Goal: Book appointment/travel/reservation

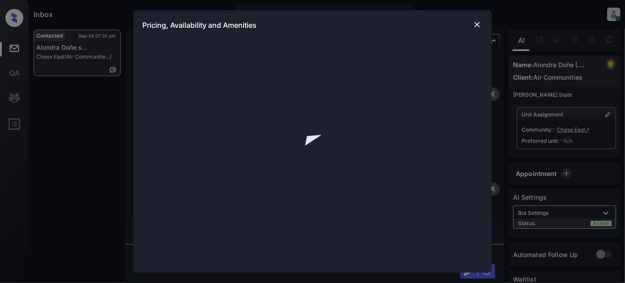
scroll to position [516, 0]
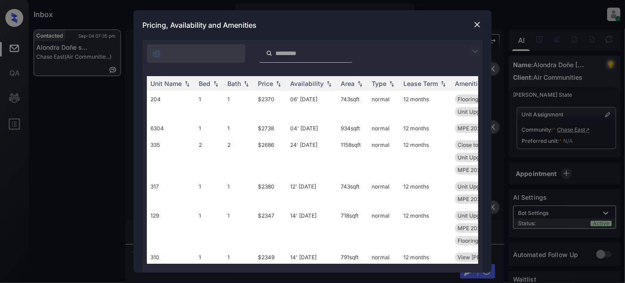
click at [471, 50] on img at bounding box center [475, 51] width 11 height 11
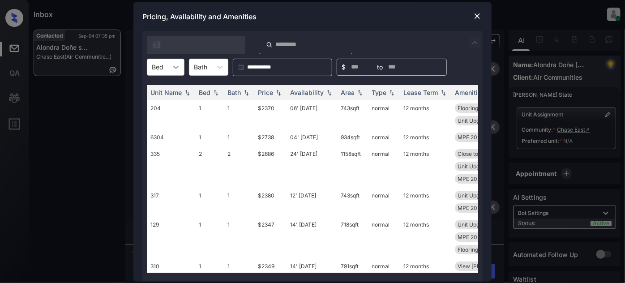
click at [181, 63] on div at bounding box center [176, 67] width 16 height 16
type input "*"
click at [164, 95] on div "0" at bounding box center [166, 89] width 38 height 16
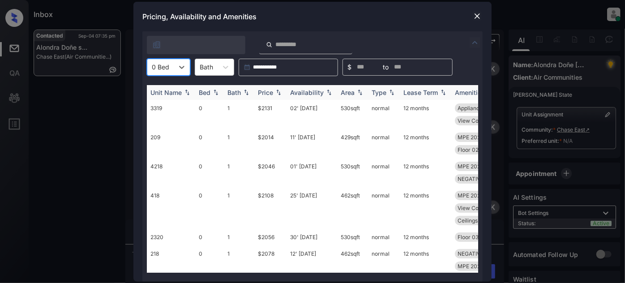
type input "*"
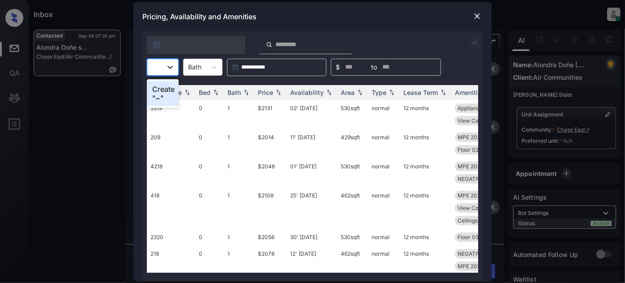
click at [169, 70] on div at bounding box center [163, 67] width 32 height 17
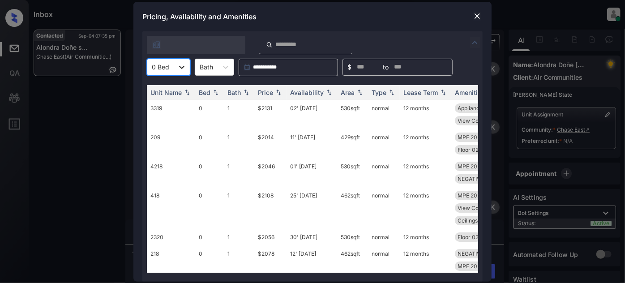
click at [175, 65] on div at bounding box center [182, 67] width 16 height 16
click at [170, 103] on div "1" at bounding box center [168, 105] width 43 height 16
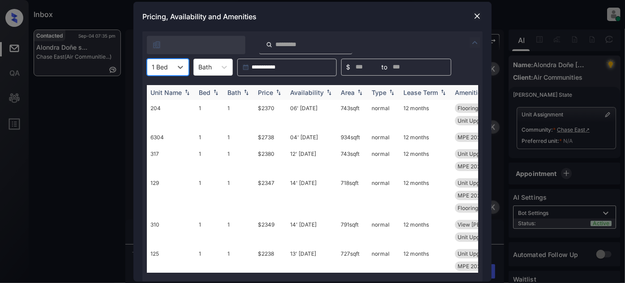
click at [268, 94] on div "Price" at bounding box center [265, 93] width 15 height 8
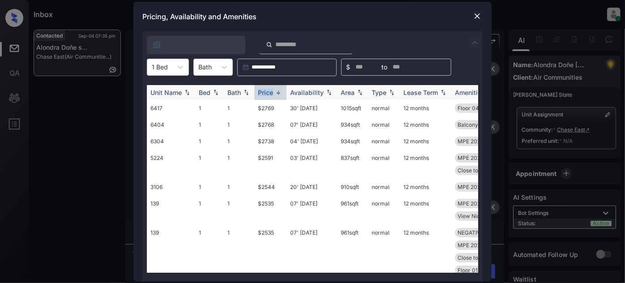
click at [268, 94] on div "Price" at bounding box center [265, 93] width 15 height 8
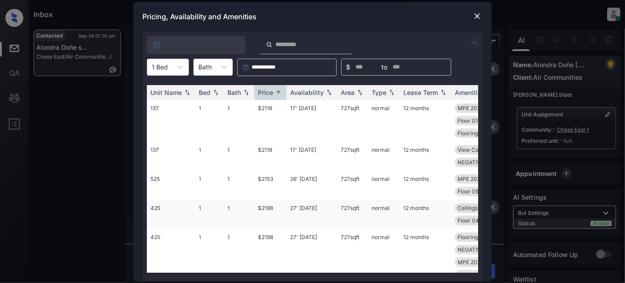
click at [301, 204] on td "27' Aug 25" at bounding box center [312, 214] width 51 height 29
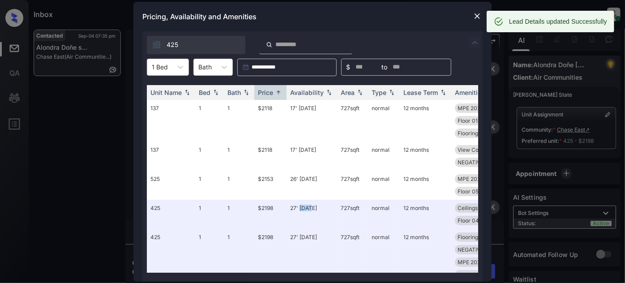
click at [476, 14] on img at bounding box center [477, 16] width 9 height 9
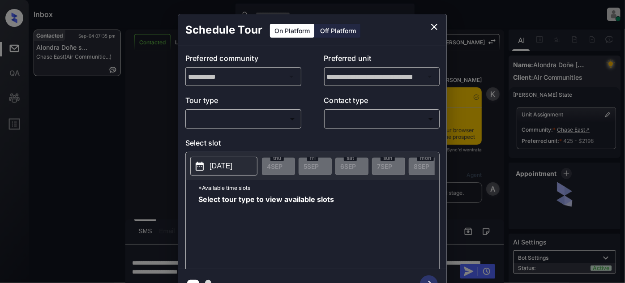
scroll to position [516, 0]
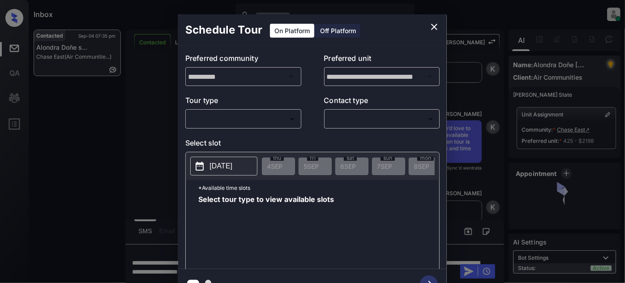
click at [269, 116] on body "Inbox [PERSON_NAME] Online Set yourself offline Set yourself on break Profile S…" at bounding box center [312, 141] width 625 height 283
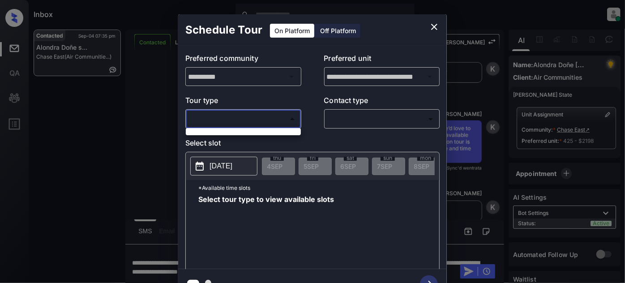
click at [285, 108] on div at bounding box center [312, 141] width 625 height 283
click at [432, 25] on icon "close" at bounding box center [434, 27] width 6 height 6
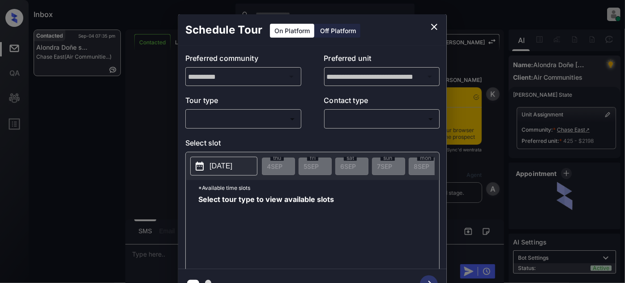
scroll to position [1917, 0]
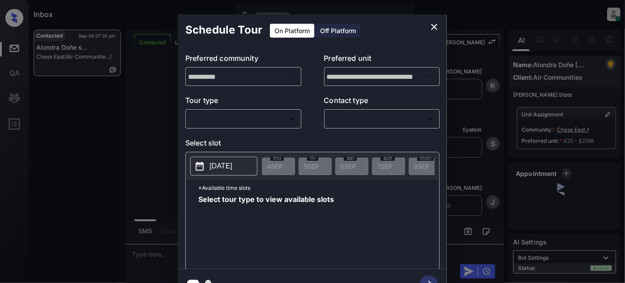
click at [254, 111] on div "​ ​" at bounding box center [243, 118] width 116 height 19
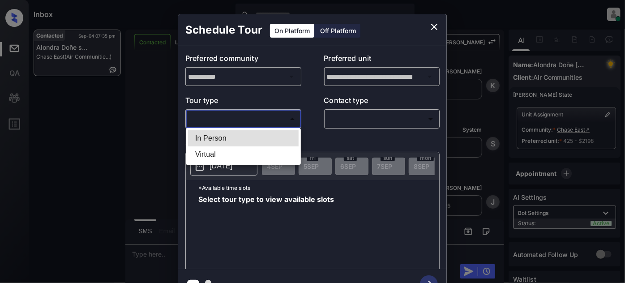
click at [247, 118] on body "Inbox [PERSON_NAME] Online Set yourself offline Set yourself on break Profile S…" at bounding box center [312, 141] width 625 height 283
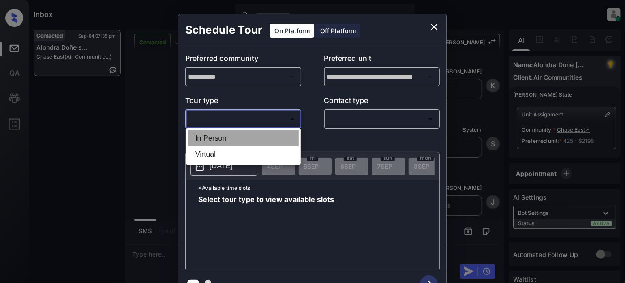
click at [227, 136] on li "In Person" at bounding box center [243, 138] width 111 height 16
type input "********"
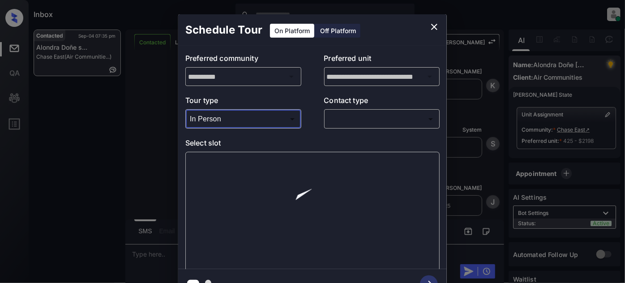
click at [361, 121] on body "Inbox [PERSON_NAME] Online Set yourself offline Set yourself on break Profile S…" at bounding box center [312, 141] width 625 height 283
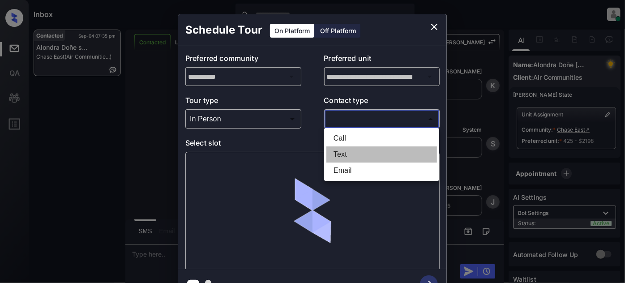
click at [344, 154] on li "Text" at bounding box center [382, 154] width 111 height 16
type input "****"
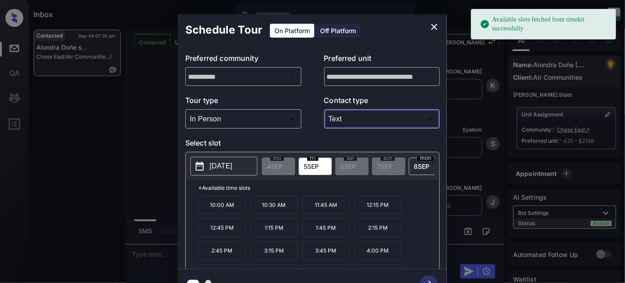
click at [316, 203] on p "11:45 AM" at bounding box center [325, 205] width 47 height 18
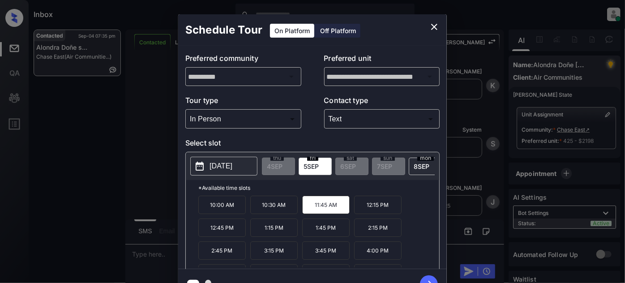
click at [429, 278] on icon "button" at bounding box center [429, 284] width 18 height 18
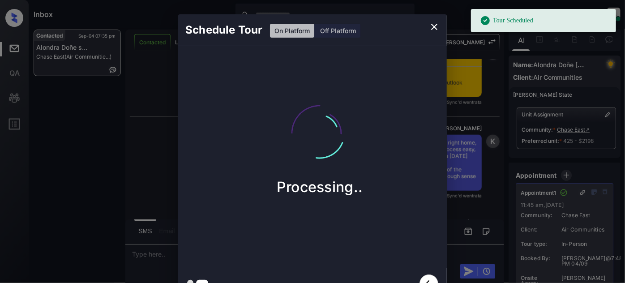
scroll to position [2377, 0]
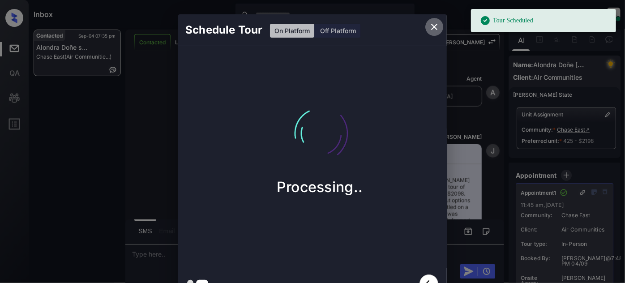
click at [435, 27] on icon "close" at bounding box center [434, 27] width 6 height 6
